Goal: Task Accomplishment & Management: Complete application form

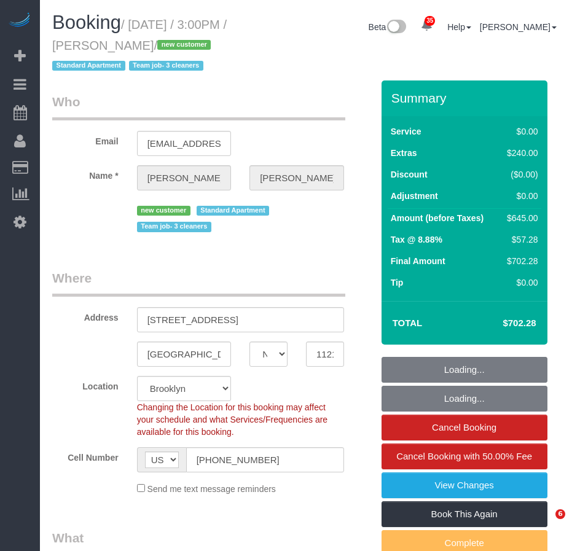
select select "NY"
select select "2"
select select "spot1"
select select "number:89"
select select "number:72"
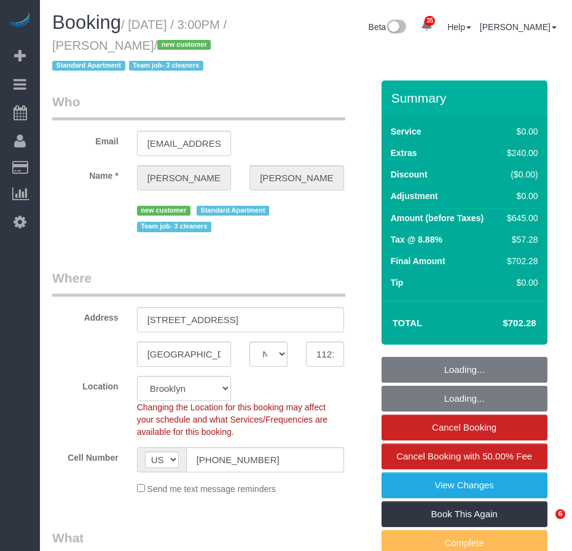
select select "number:15"
select select "number:5"
select select "object:1126"
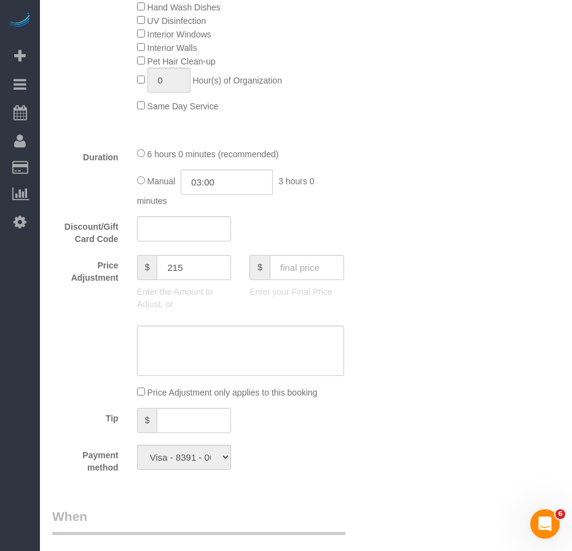
scroll to position [860, 0]
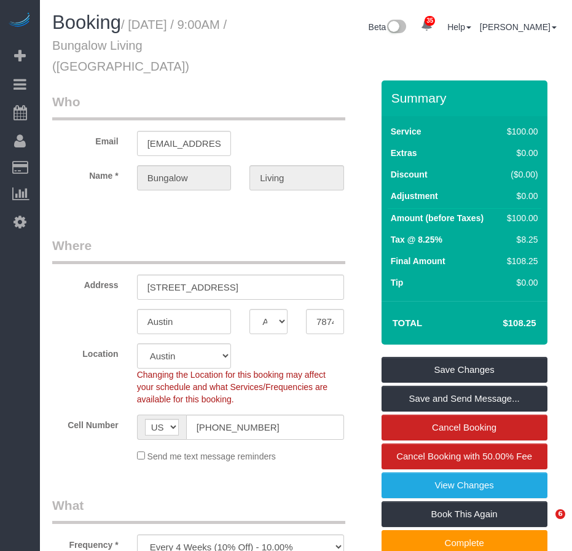
select select "[GEOGRAPHIC_DATA]"
select select "5"
select select "spot1"
select select "number:89"
select select "number:90"
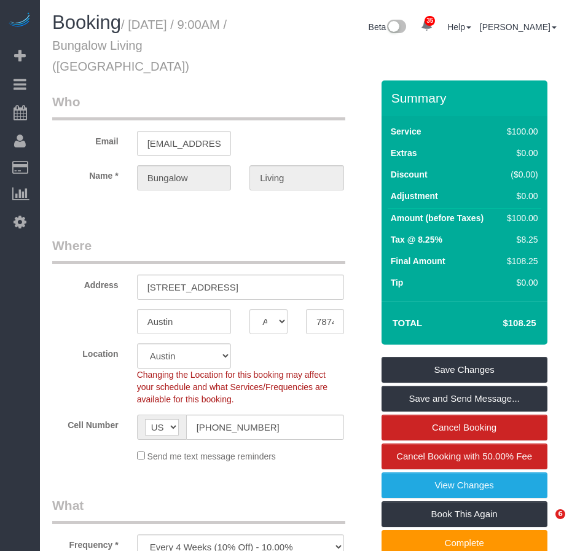
select select "number:15"
select select "number:7"
